Goal: Information Seeking & Learning: Learn about a topic

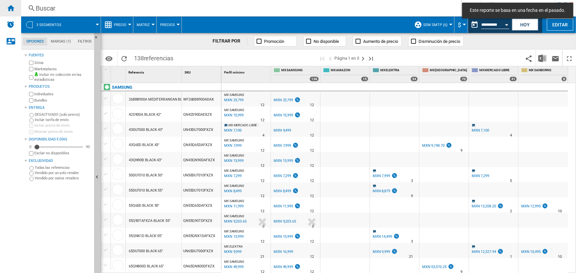
click at [6, 9] on div "Inicio" at bounding box center [10, 8] width 21 height 16
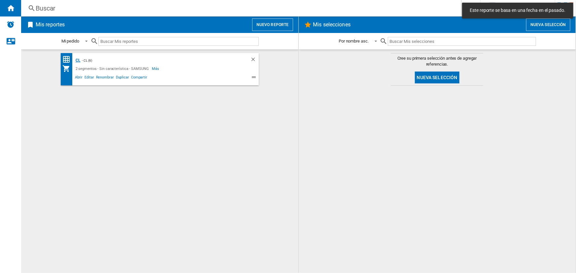
click at [76, 59] on div "CL" at bounding box center [77, 60] width 7 height 8
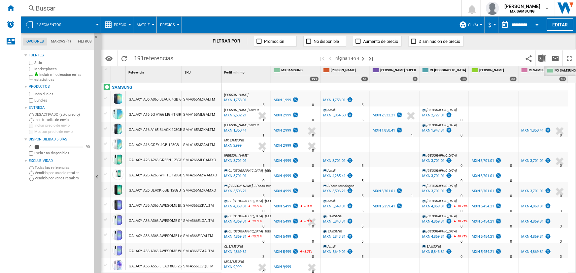
drag, startPoint x: 296, startPoint y: 69, endPoint x: 569, endPoint y: 70, distance: 272.9
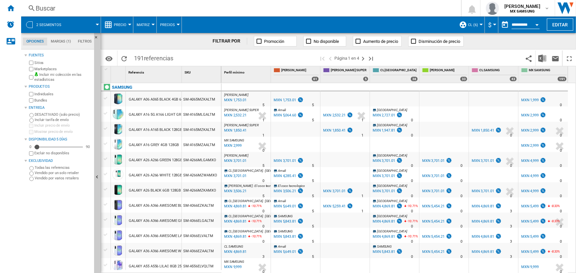
click at [474, 26] on span "CL (6)" at bounding box center [473, 25] width 10 height 4
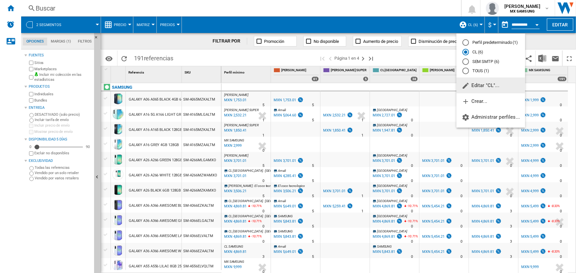
click at [490, 25] on md-backdrop at bounding box center [288, 136] width 576 height 273
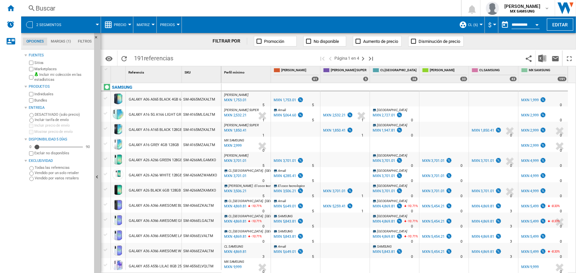
click at [490, 25] on button "$" at bounding box center [491, 24] width 7 height 16
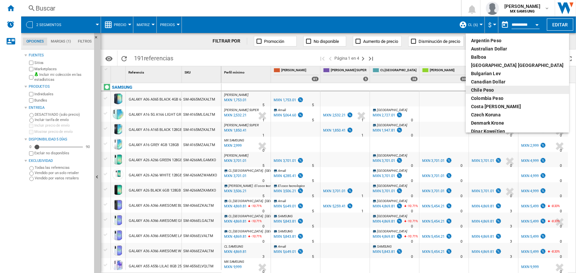
click at [494, 87] on div "Chile Peso" at bounding box center [517, 90] width 93 height 7
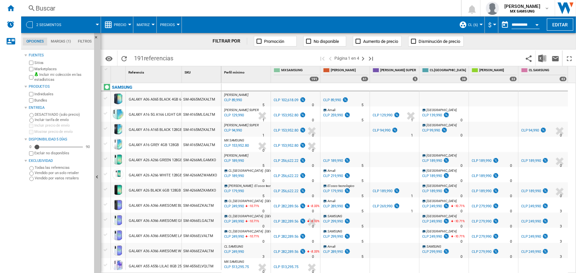
click at [143, 23] on span "Matriz" at bounding box center [143, 25] width 13 height 4
click at [201, 13] on md-backdrop at bounding box center [288, 136] width 576 height 273
click at [174, 26] on span "Precios" at bounding box center [167, 25] width 15 height 4
click at [203, 13] on md-backdrop at bounding box center [288, 136] width 576 height 273
click at [175, 23] on button "Precios" at bounding box center [169, 24] width 18 height 16
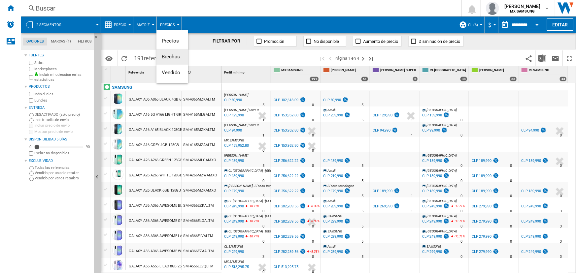
click at [169, 59] on button "Brechas" at bounding box center [172, 57] width 32 height 16
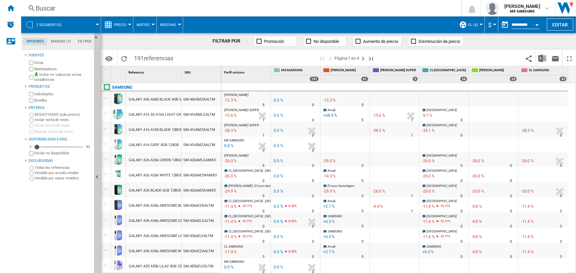
click at [166, 23] on span "Brechas" at bounding box center [168, 25] width 16 height 4
click at [171, 40] on span "Precios" at bounding box center [170, 41] width 17 height 6
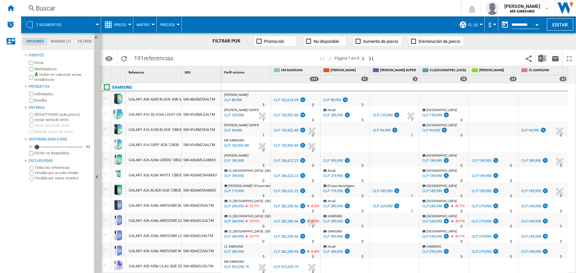
click at [173, 26] on span "Precios" at bounding box center [167, 25] width 15 height 4
click at [230, 11] on md-backdrop at bounding box center [288, 136] width 576 height 273
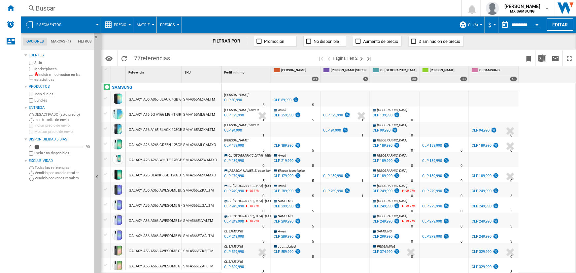
click at [121, 26] on span "Precio" at bounding box center [120, 25] width 13 height 4
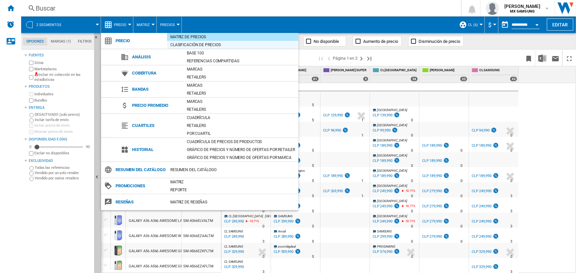
click at [201, 45] on div "Clasificación de precios" at bounding box center [232, 45] width 131 height 7
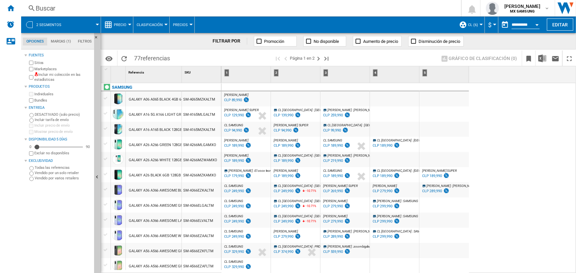
click at [145, 28] on button "Clasificación" at bounding box center [151, 24] width 29 height 16
click at [129, 24] on md-backdrop at bounding box center [288, 136] width 576 height 273
click at [127, 24] on button "Precio" at bounding box center [122, 24] width 16 height 16
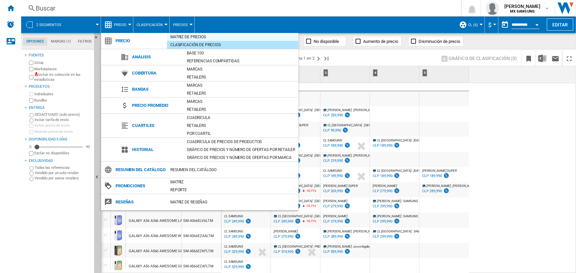
click at [179, 38] on div "Matriz de precios" at bounding box center [232, 37] width 131 height 7
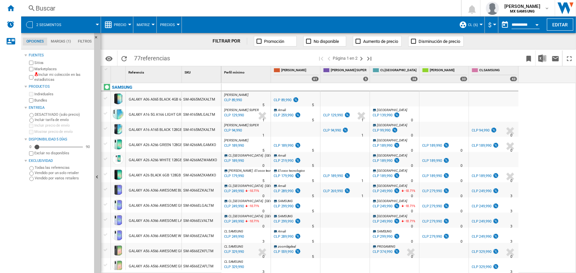
click at [120, 23] on span "Precio" at bounding box center [120, 25] width 13 height 4
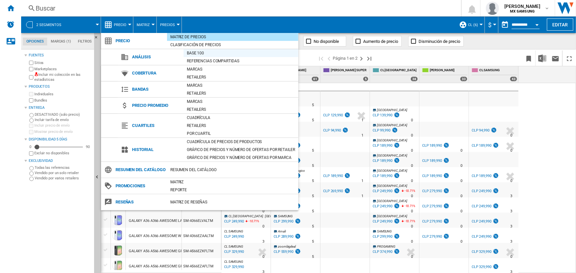
click at [199, 53] on div "Base 100" at bounding box center [240, 53] width 115 height 7
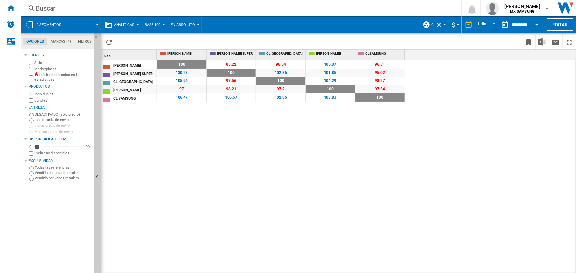
click at [123, 22] on button "Analíticas" at bounding box center [126, 24] width 24 height 16
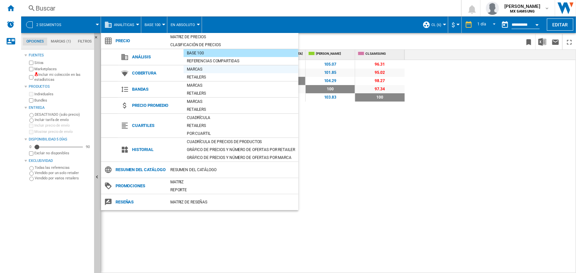
click at [199, 66] on div "Marcas" at bounding box center [240, 69] width 115 height 7
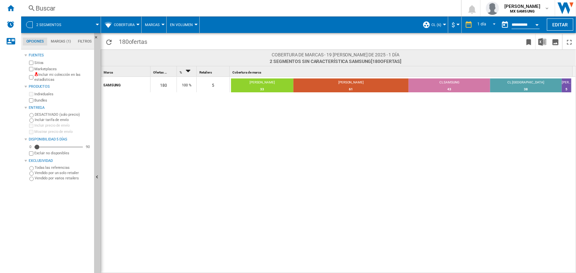
click at [118, 26] on span "Cobertura" at bounding box center [124, 25] width 21 height 4
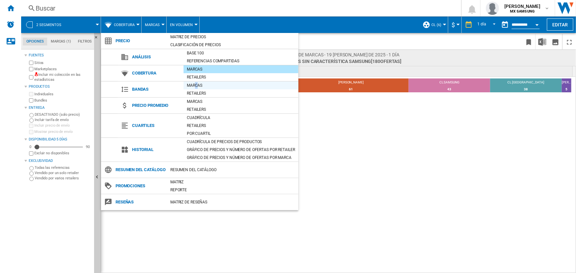
click at [196, 83] on div "Marcas" at bounding box center [240, 85] width 115 height 7
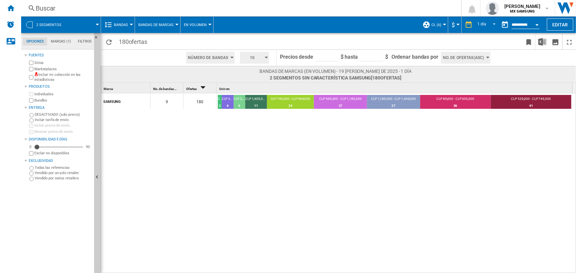
click at [122, 19] on button "Bandas" at bounding box center [122, 24] width 17 height 16
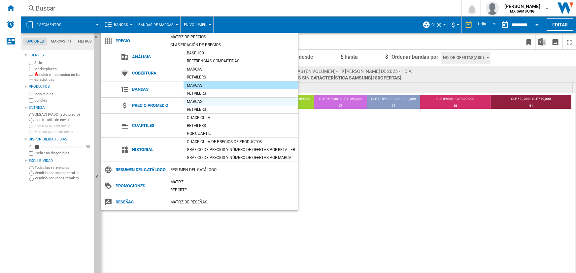
click at [204, 100] on div "Marcas" at bounding box center [240, 101] width 115 height 7
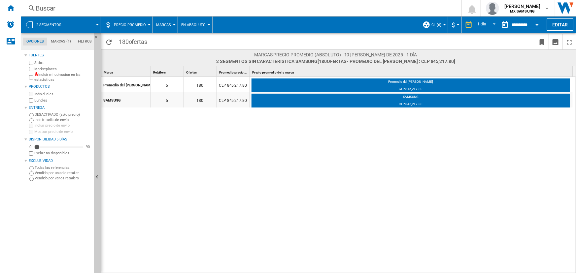
click at [140, 25] on span "Precio promedio" at bounding box center [130, 25] width 32 height 4
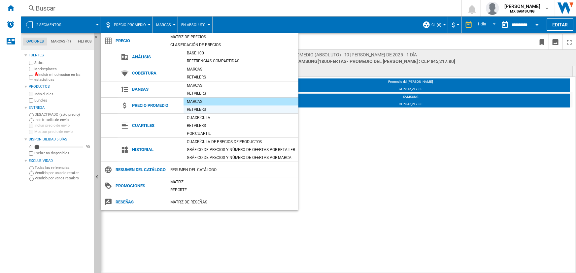
click at [197, 109] on div "Retailers" at bounding box center [240, 109] width 115 height 7
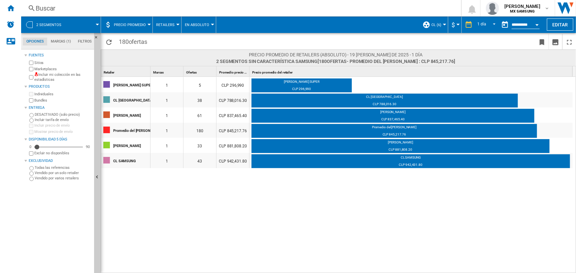
click at [139, 27] on button "Precio promedio" at bounding box center [131, 24] width 35 height 16
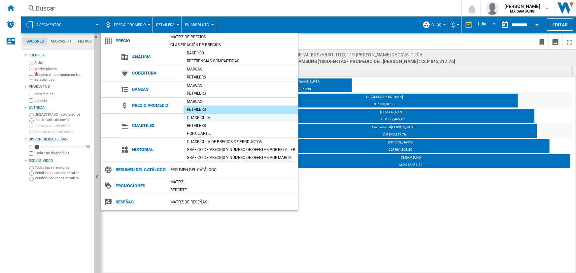
click at [201, 118] on div "Cuadrícula" at bounding box center [240, 117] width 115 height 7
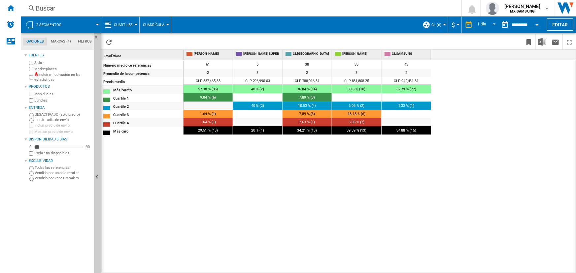
click at [157, 24] on span "Cuadrícula" at bounding box center [153, 25] width 21 height 4
click at [159, 52] on button "Retailers" at bounding box center [156, 57] width 35 height 16
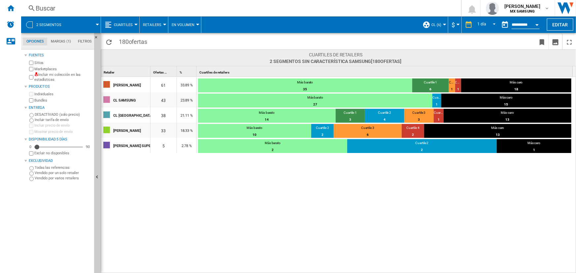
click at [124, 27] on button "Cuartiles" at bounding box center [125, 24] width 22 height 16
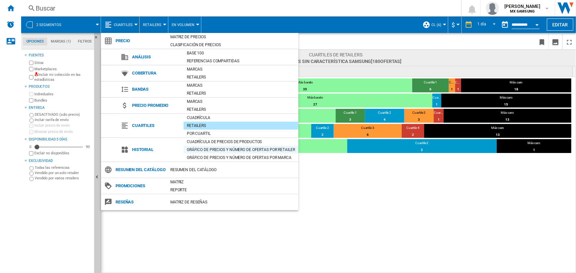
click at [209, 146] on div "Gráfico de precios y número de ofertas por retailer" at bounding box center [240, 149] width 115 height 7
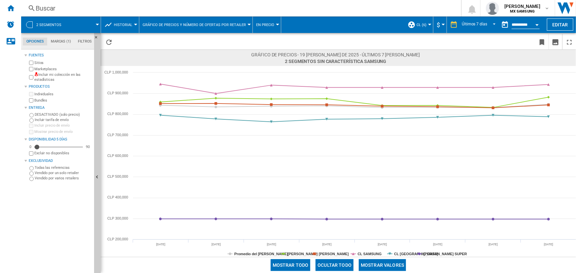
click at [266, 26] on span "En precio" at bounding box center [265, 25] width 18 height 4
click at [331, 21] on md-backdrop at bounding box center [288, 136] width 576 height 273
click at [120, 23] on span "Historial" at bounding box center [123, 25] width 18 height 4
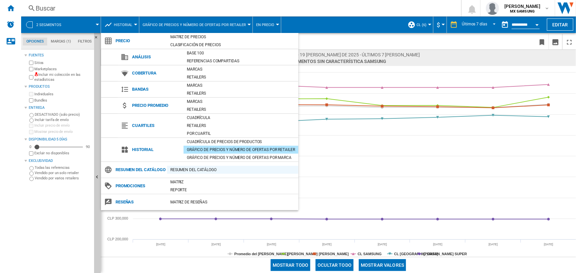
click at [204, 168] on div "Resumen del catálogo" at bounding box center [232, 170] width 131 height 7
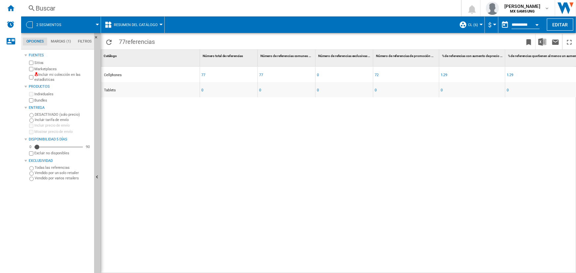
click at [143, 26] on span "Resumen del catálogo" at bounding box center [136, 25] width 44 height 4
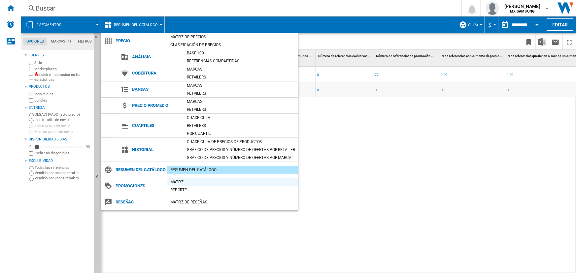
click at [185, 181] on div "Matriz" at bounding box center [232, 182] width 131 height 7
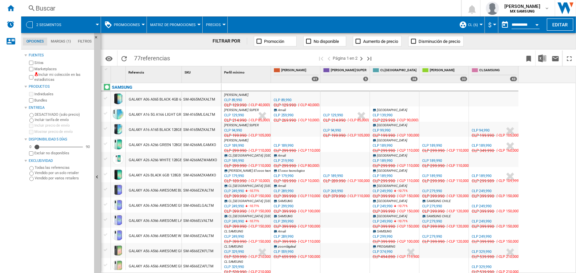
click at [154, 26] on span "Matriz de promociones" at bounding box center [173, 25] width 46 height 4
click at [134, 24] on md-backdrop at bounding box center [288, 136] width 576 height 273
click at [134, 24] on span "Promociones" at bounding box center [127, 25] width 26 height 4
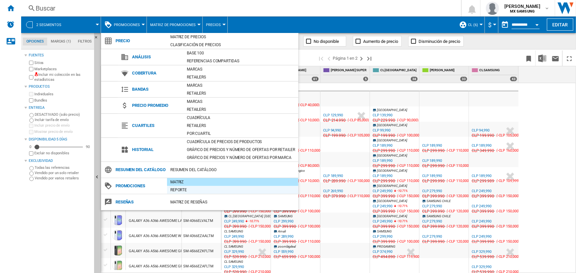
click at [192, 189] on div "Reporte" at bounding box center [232, 190] width 131 height 7
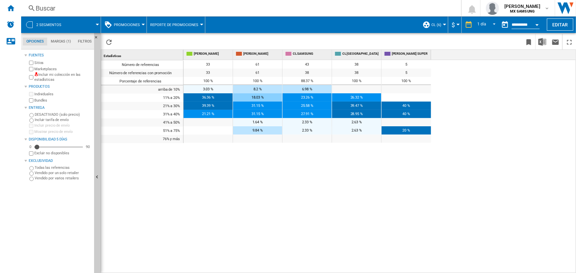
click at [159, 22] on button "Reporte de promociones" at bounding box center [175, 24] width 51 height 16
click at [140, 22] on md-backdrop at bounding box center [288, 136] width 576 height 273
click at [140, 22] on button "Promociones" at bounding box center [128, 24] width 29 height 16
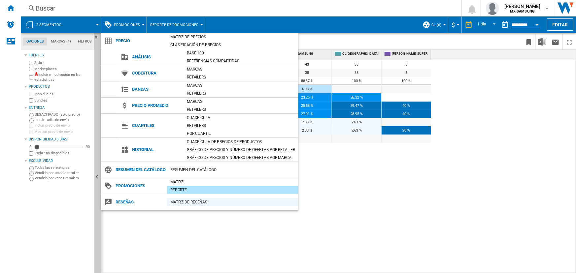
click at [207, 199] on div "Matriz de RESEÑAS" at bounding box center [232, 202] width 131 height 7
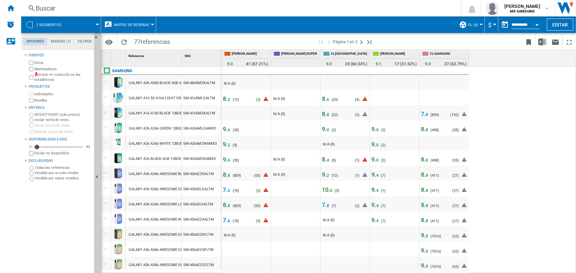
click at [130, 26] on span "Matriz de reseñas" at bounding box center [131, 25] width 35 height 4
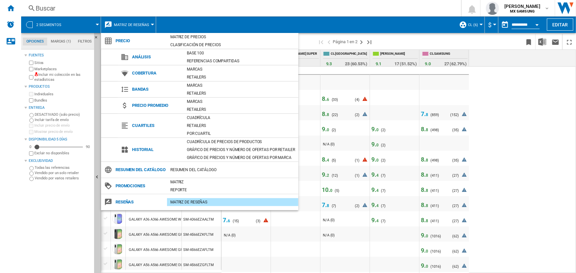
click at [510, 140] on md-backdrop at bounding box center [288, 136] width 576 height 273
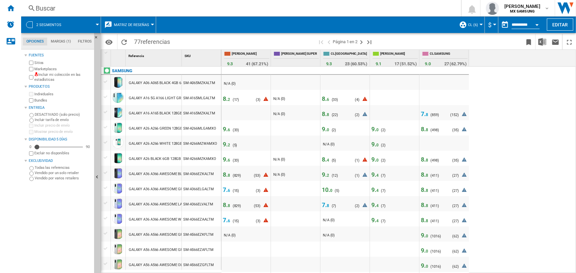
click at [134, 27] on button "Matriz de reseñas" at bounding box center [133, 24] width 39 height 16
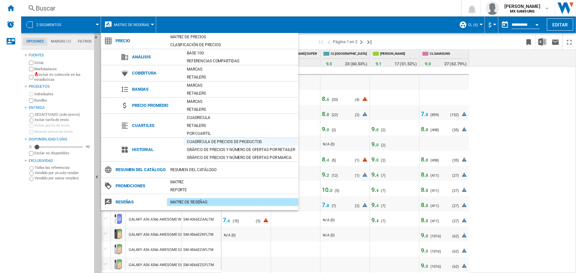
click at [205, 139] on div "Cuadrícula de precios de productos" at bounding box center [240, 142] width 115 height 7
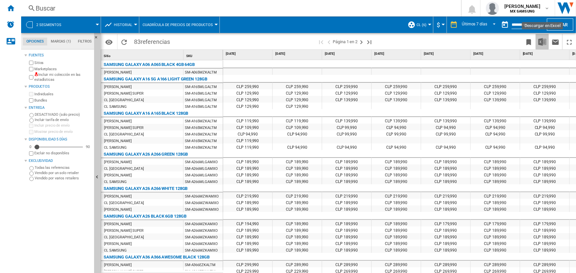
click at [546, 43] on img "Descargar en Excel" at bounding box center [542, 42] width 8 height 8
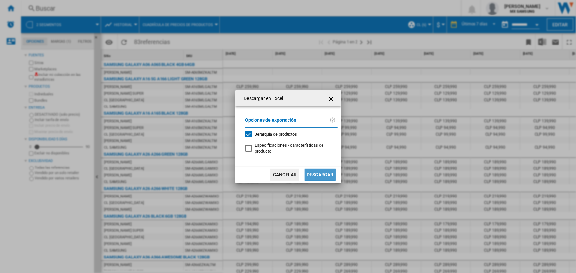
click at [320, 174] on button "Descargar" at bounding box center [320, 175] width 31 height 12
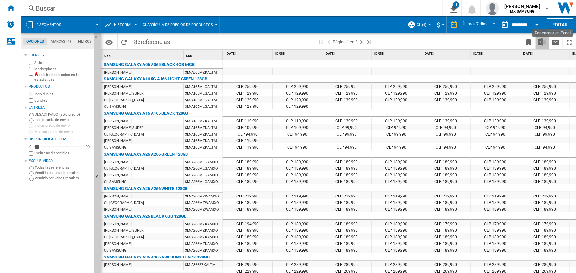
click at [543, 39] on img "Descargar en Excel" at bounding box center [542, 42] width 8 height 8
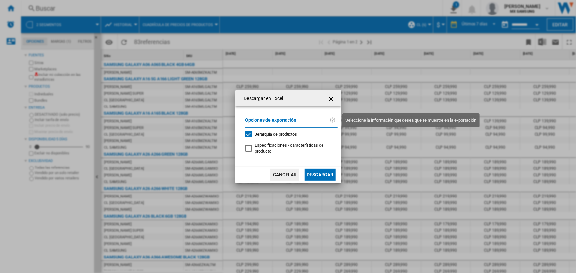
click at [333, 119] on ng-md-icon "Descargar en ..." at bounding box center [334, 120] width 8 height 8
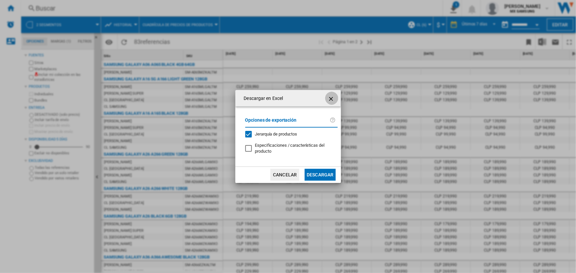
click at [332, 96] on ng-md-icon "getI18NText('BUTTONS.CLOSE_DIALOG')" at bounding box center [332, 99] width 8 height 8
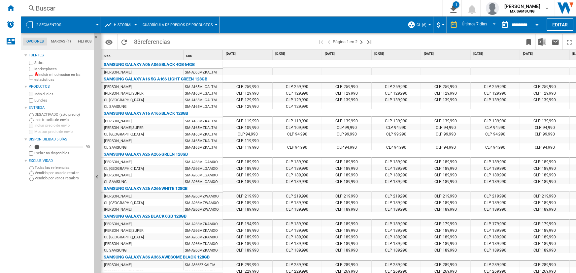
click at [156, 61] on div "SAMSUNG GALAXY A06 A065 BLACK 4GB 64GB" at bounding box center [149, 65] width 91 height 8
drag, startPoint x: 154, startPoint y: 65, endPoint x: 307, endPoint y: 222, distance: 219.1
click at [307, 222] on div "Sitio 1 SKU 1 SAMSUNG GALAXY A06 A065 BLACK 4GB 64GB [PERSON_NAME] SM-A065MZKAL…" at bounding box center [338, 161] width 474 height 223
click at [316, 219] on div at bounding box center [297, 216] width 49 height 8
drag, startPoint x: 303, startPoint y: 201, endPoint x: 148, endPoint y: 153, distance: 162.4
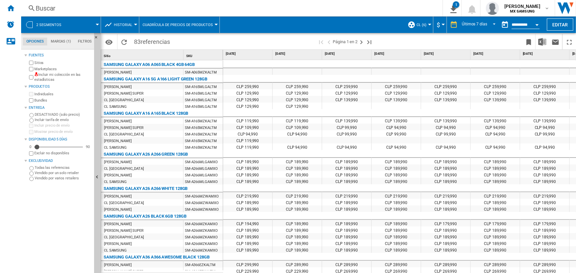
click at [136, 169] on div "Sitio 1 SKU 1 SAMSUNG GALAXY A06 A065 BLACK 4GB 64GB [PERSON_NAME] SM-A065MZKAL…" at bounding box center [338, 161] width 474 height 223
click at [118, 122] on div "[PERSON_NAME]" at bounding box center [118, 121] width 28 height 7
click at [119, 107] on div "CL SAMSUNG" at bounding box center [115, 107] width 23 height 7
click at [135, 86] on div "[PERSON_NAME]" at bounding box center [142, 86] width 82 height 7
drag, startPoint x: 135, startPoint y: 86, endPoint x: 224, endPoint y: 87, distance: 88.8
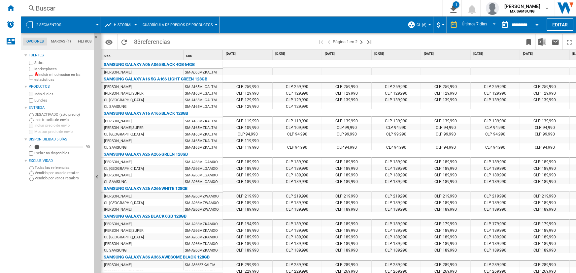
click at [146, 83] on div "[PERSON_NAME]" at bounding box center [142, 86] width 82 height 7
click at [224, 87] on div "Sitio 1 SKU 1 SAMSUNG GALAXY A06 A065 BLACK 4GB 64GB [PERSON_NAME] SM-A065MZKAL…" at bounding box center [338, 161] width 474 height 223
click at [245, 91] on div "CLP 129,990" at bounding box center [247, 92] width 49 height 7
click at [264, 99] on div "CLP 129,990" at bounding box center [247, 99] width 49 height 7
click at [274, 124] on div "CLP 109,990" at bounding box center [297, 127] width 49 height 7
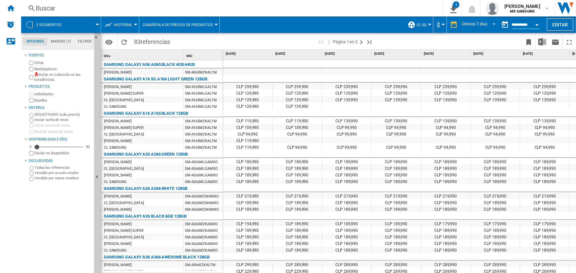
click at [124, 25] on span "Historial" at bounding box center [123, 25] width 18 height 4
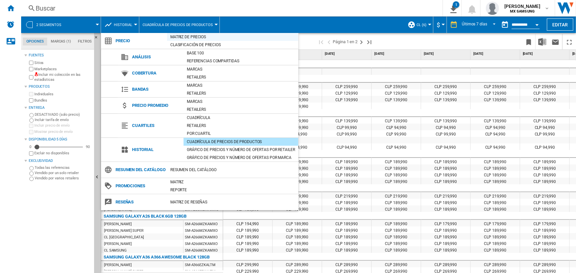
click at [199, 38] on div "Matriz de precios" at bounding box center [232, 37] width 131 height 7
